Goal: Find specific page/section: Find specific page/section

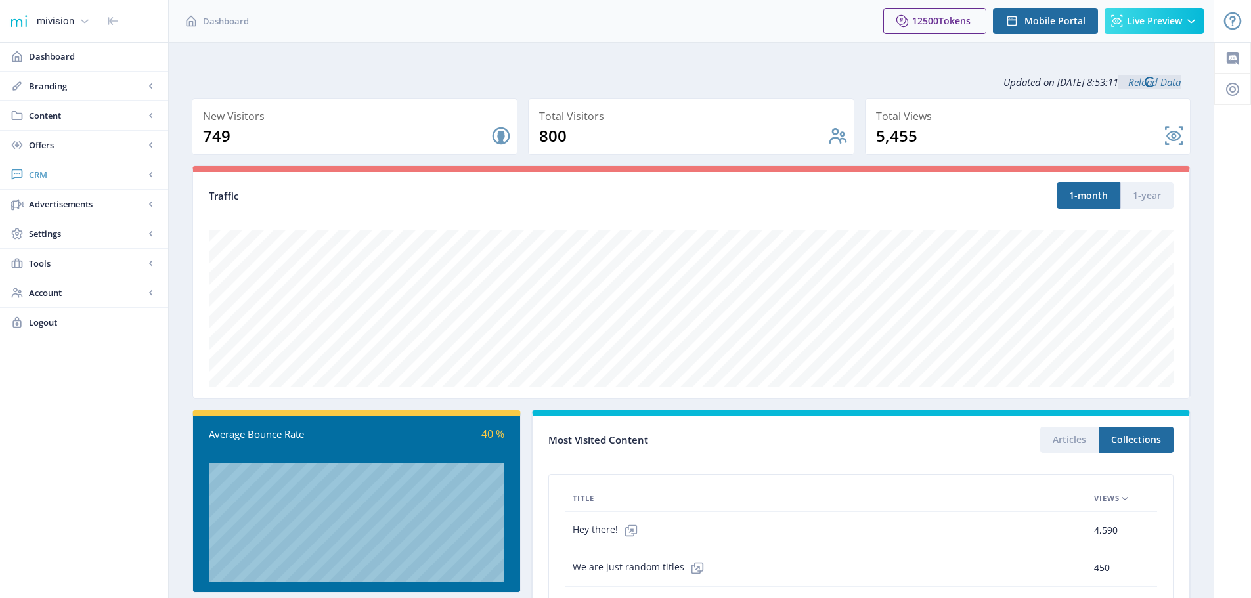
click at [58, 182] on link "CRM" at bounding box center [84, 174] width 168 height 29
click at [65, 206] on span "Readers" at bounding box center [98, 204] width 113 height 13
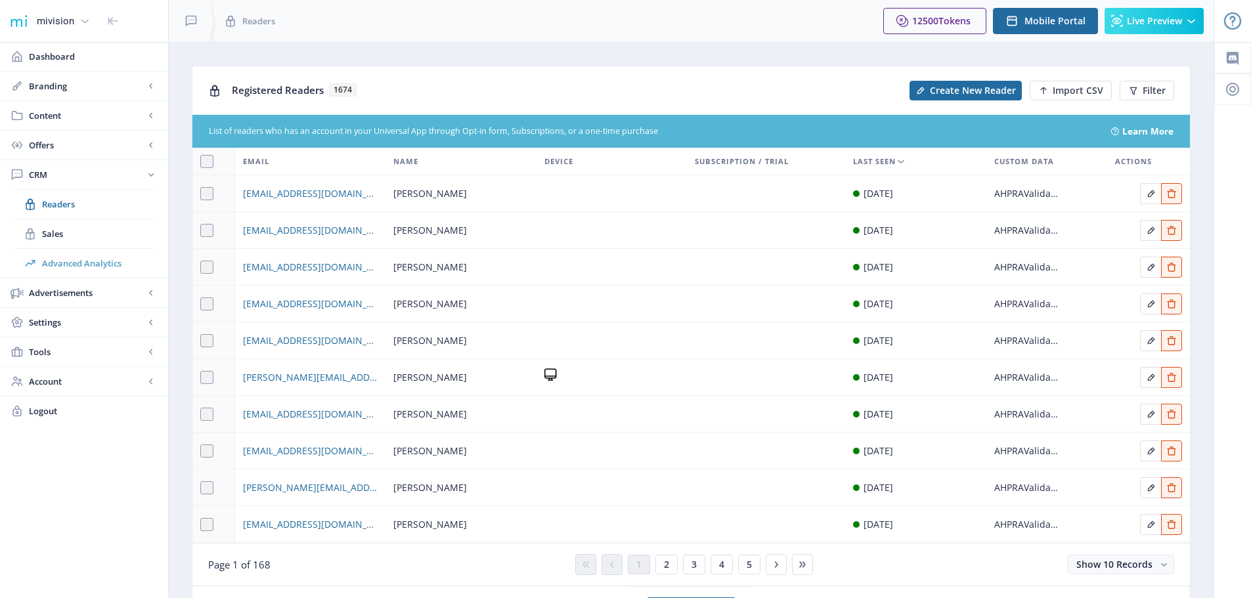
click at [118, 260] on span "Advanced Analytics" at bounding box center [98, 263] width 113 height 13
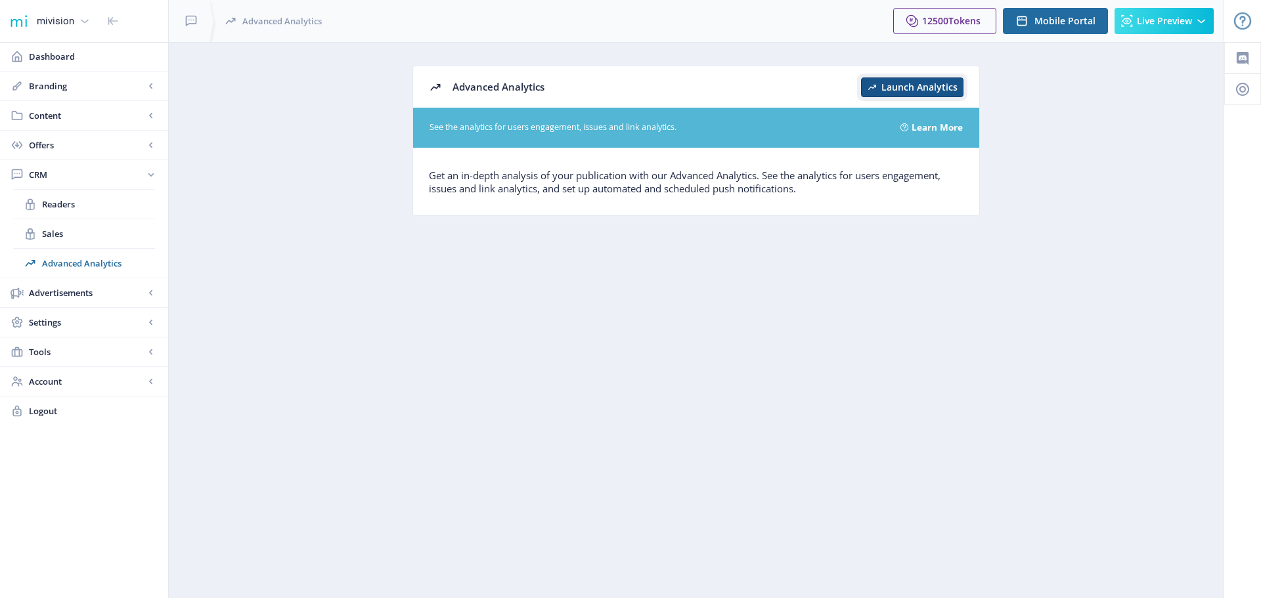
click at [907, 91] on span "Launch Analytics" at bounding box center [920, 87] width 76 height 11
